Goal: Find specific page/section: Find specific page/section

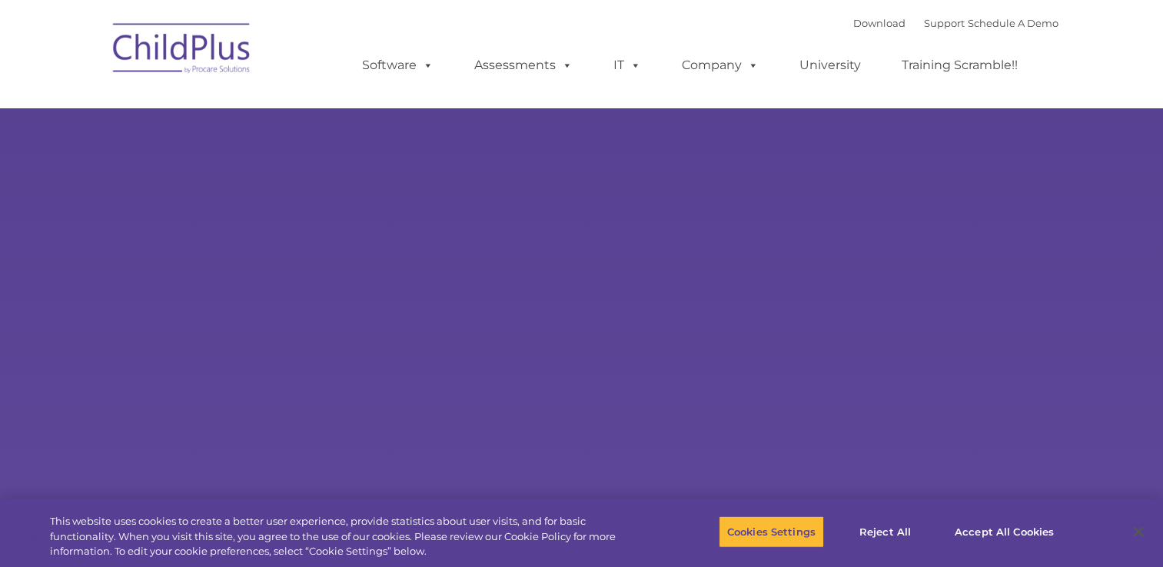
select select "MEDIUM"
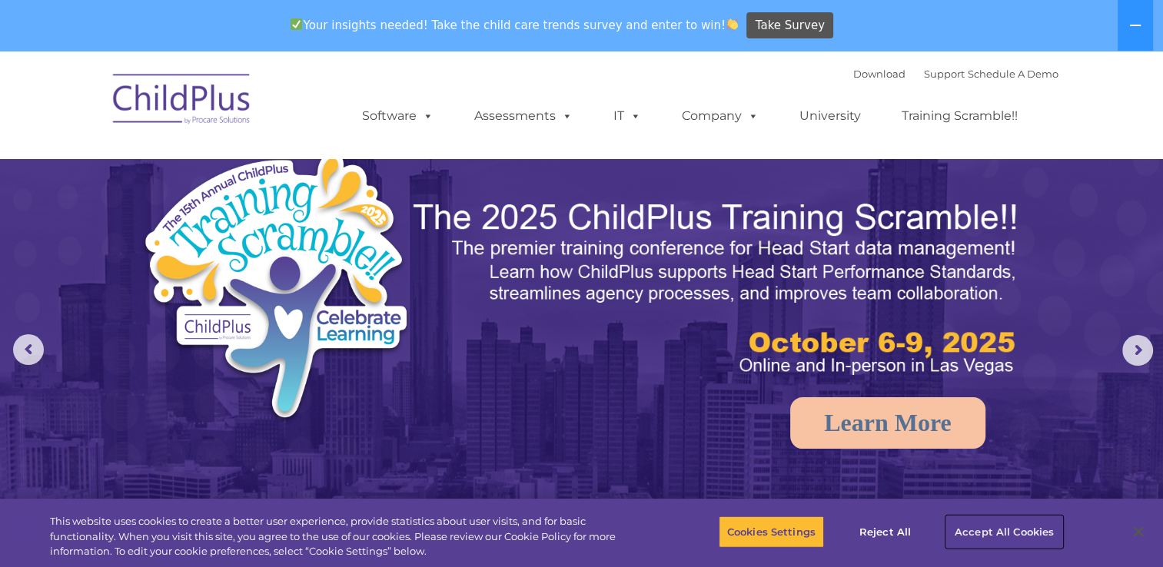
click at [1018, 532] on button "Accept All Cookies" at bounding box center [1004, 532] width 116 height 32
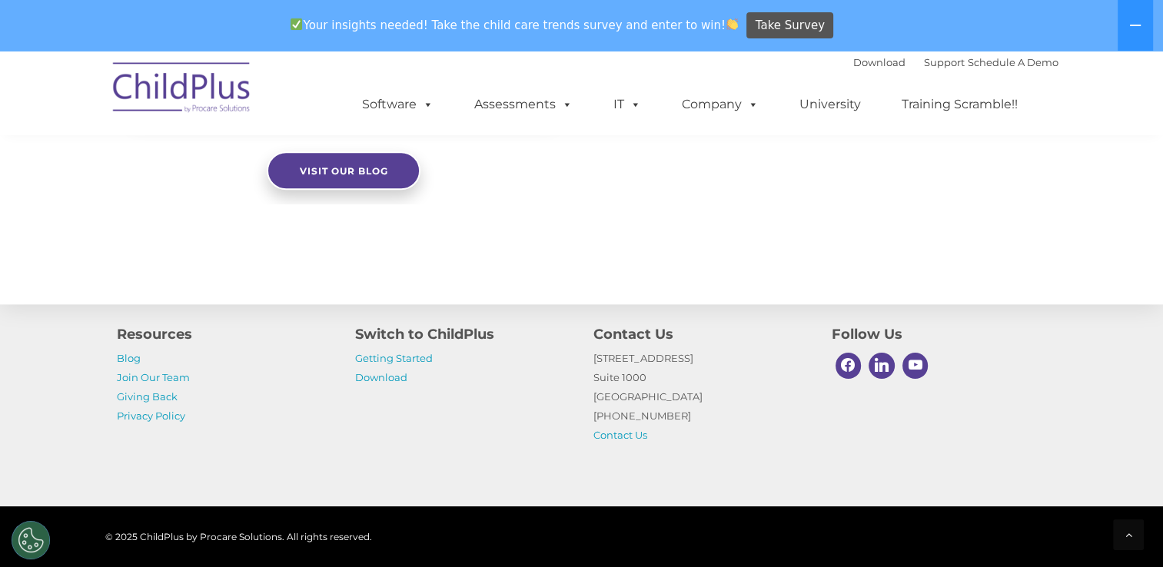
scroll to position [1700, 0]
click at [1142, 23] on button at bounding box center [1135, 25] width 35 height 51
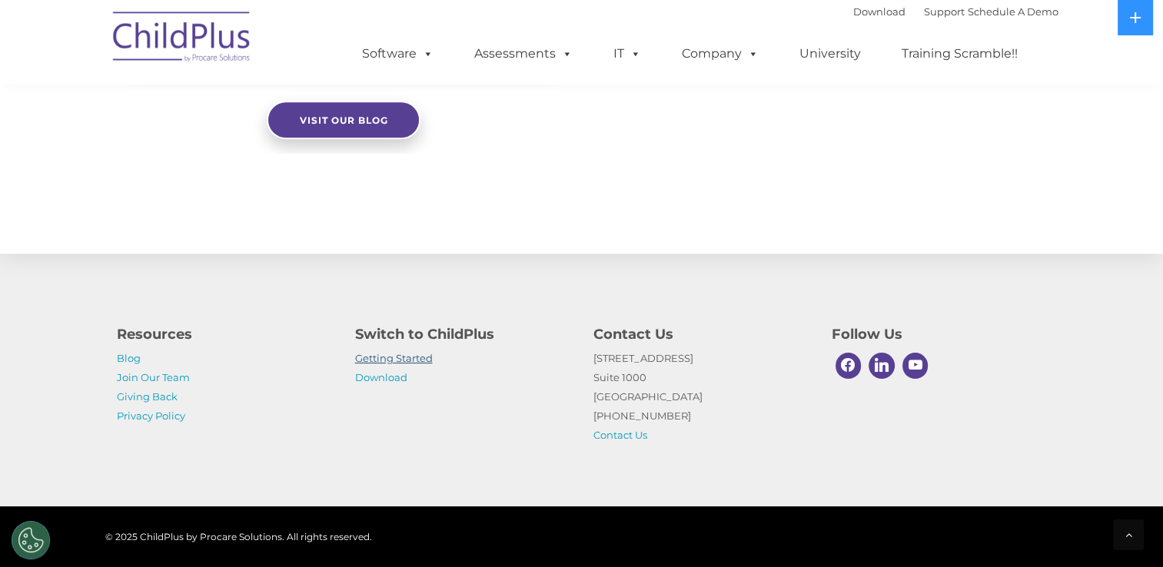
click at [411, 356] on link "Getting Started" at bounding box center [394, 358] width 78 height 12
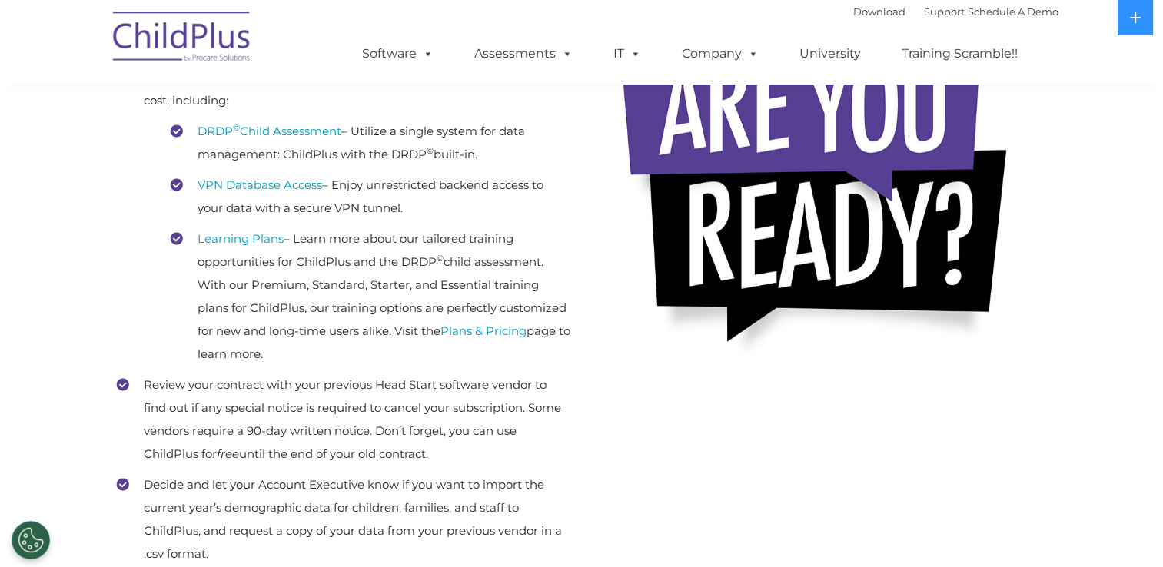
scroll to position [258, 0]
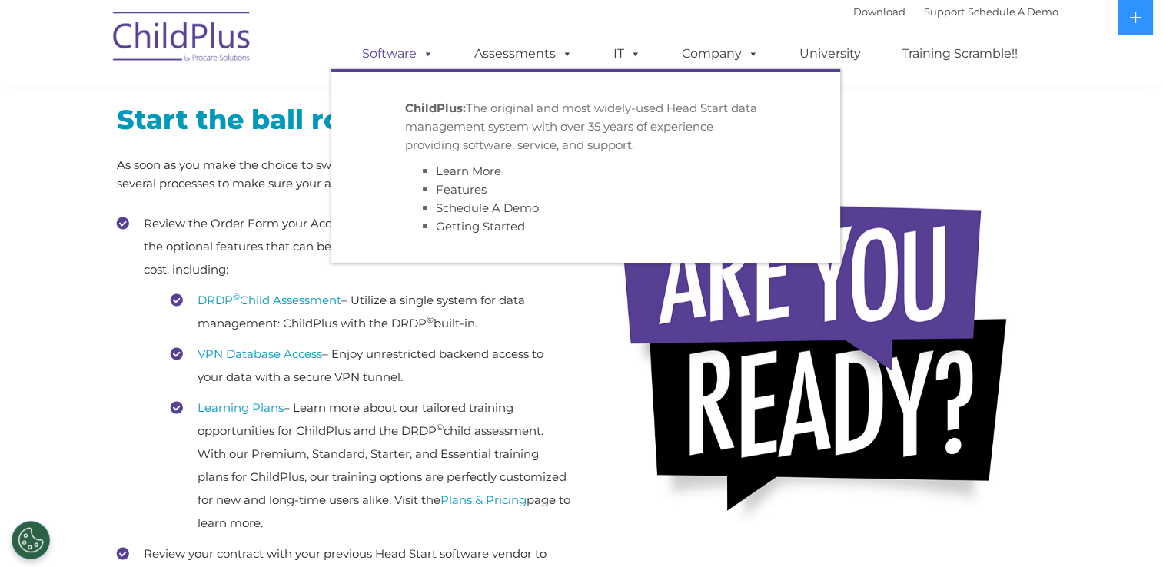
click at [400, 48] on link "Software" at bounding box center [398, 53] width 102 height 31
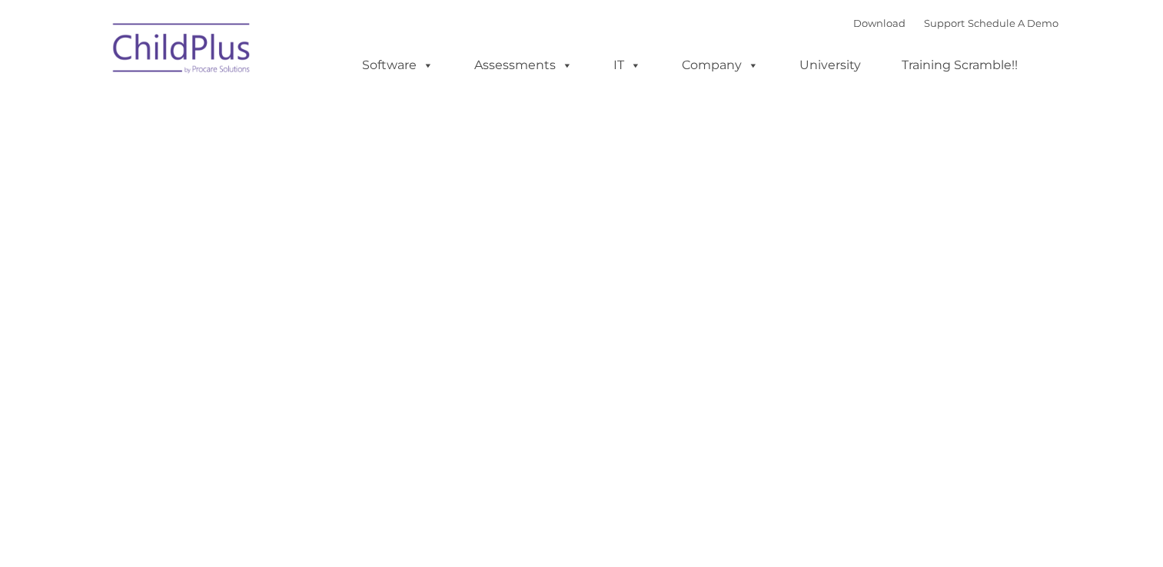
type input ""
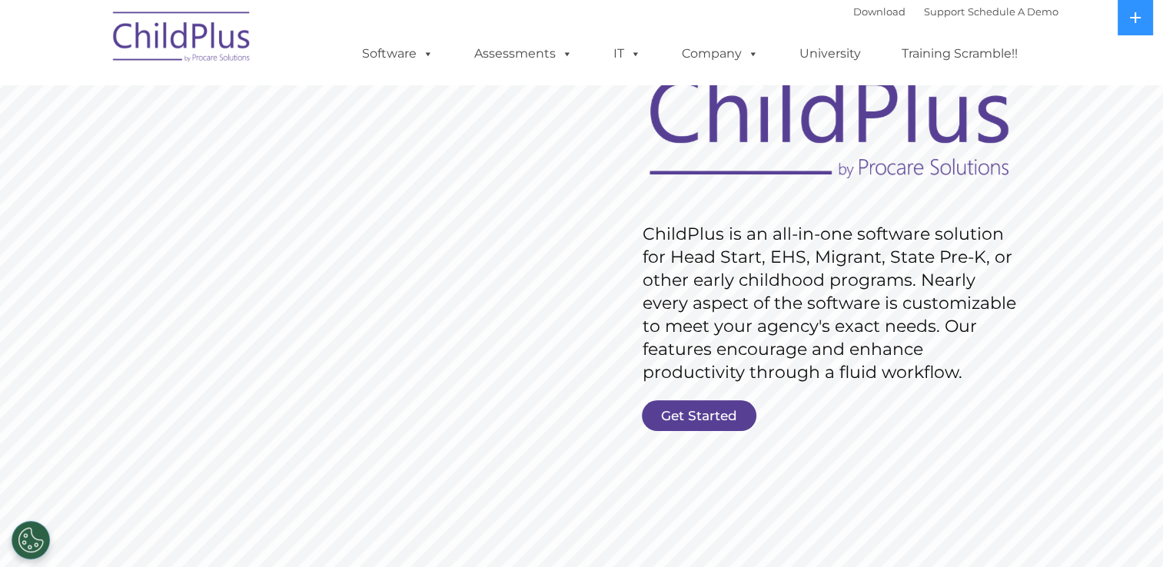
scroll to position [118, 0]
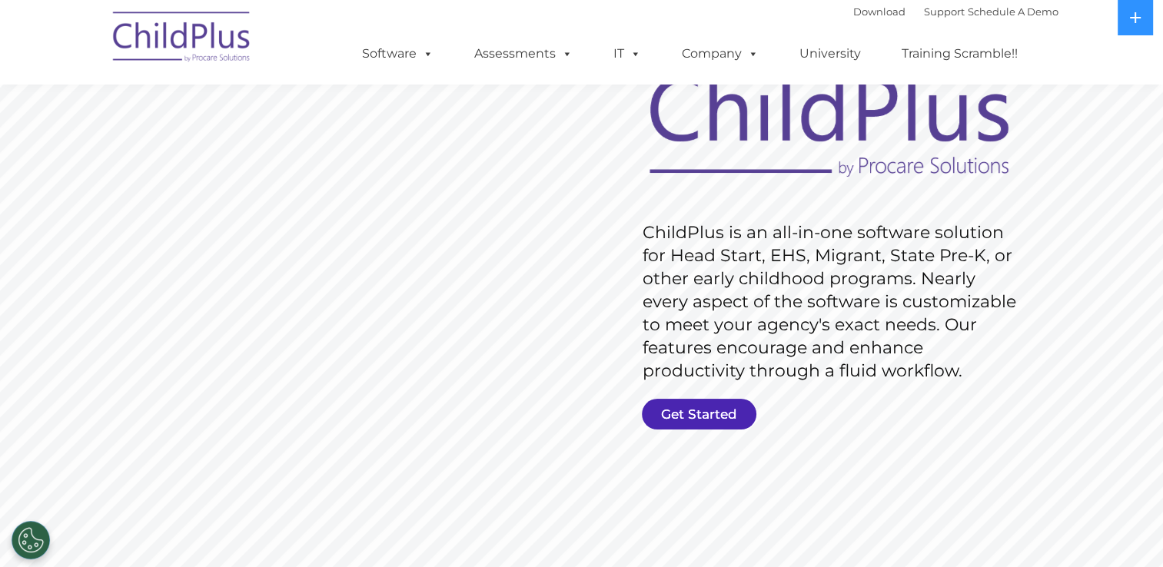
click at [696, 414] on link "Get Started" at bounding box center [699, 414] width 115 height 31
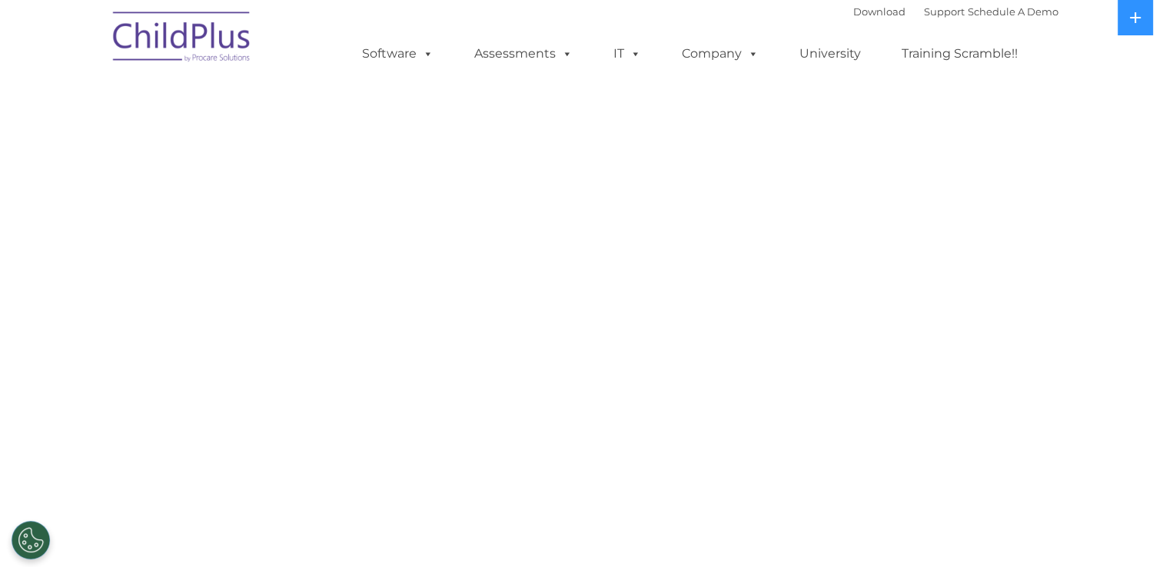
select select "MEDIUM"
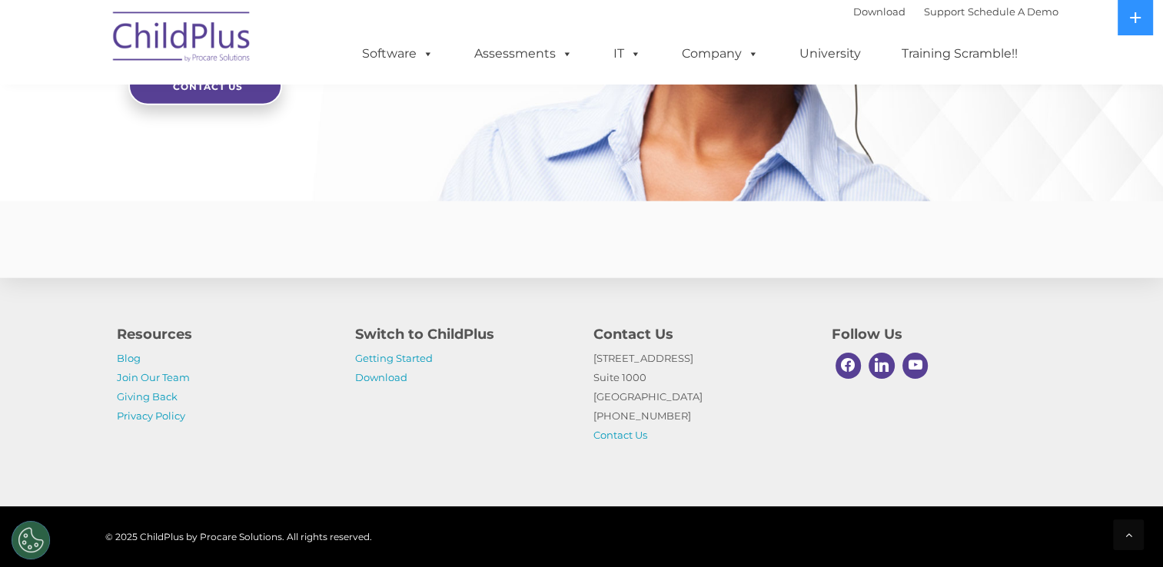
scroll to position [3732, 0]
